Goal: Register for event/course

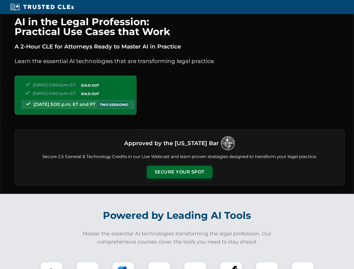
click at [179, 172] on button "Secure Your Spot" at bounding box center [180, 172] width 66 height 13
click at [52, 265] on img at bounding box center [51, 273] width 16 height 16
